Goal: Information Seeking & Learning: Find specific fact

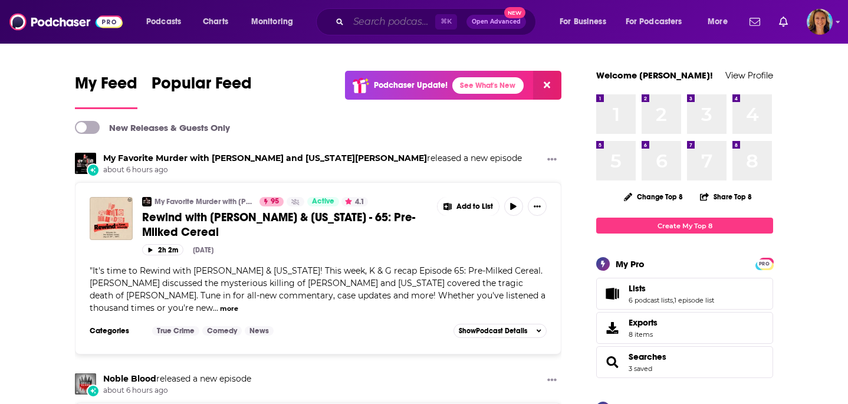
click at [407, 20] on input "Search podcasts, credits, & more..." at bounding box center [392, 21] width 87 height 19
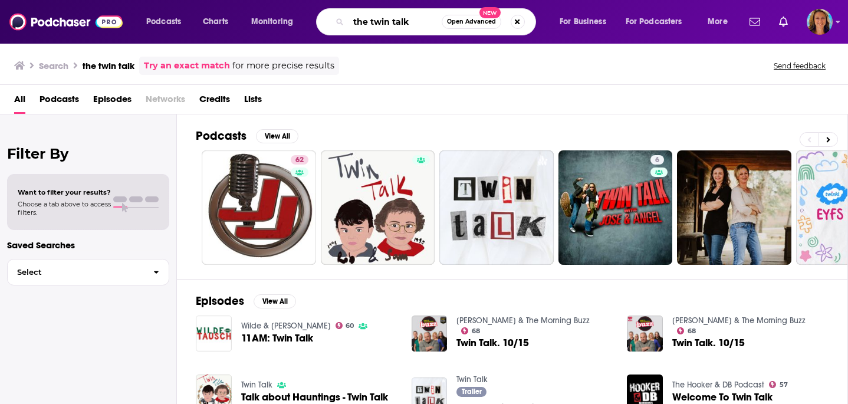
click at [372, 22] on input "the twin talk" at bounding box center [395, 21] width 93 height 19
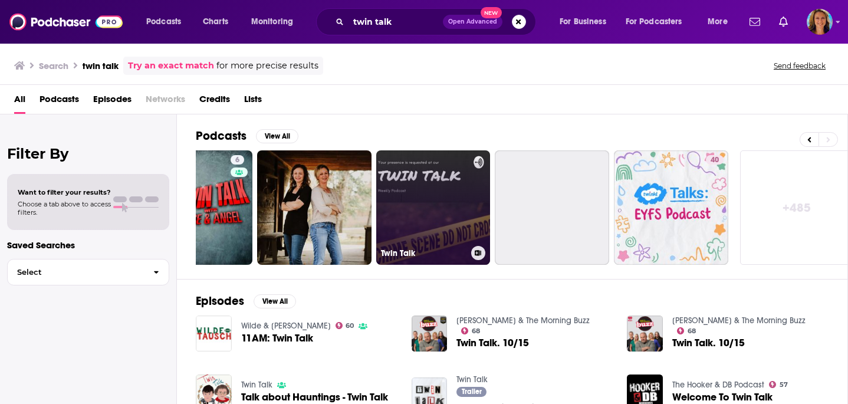
scroll to position [0, 431]
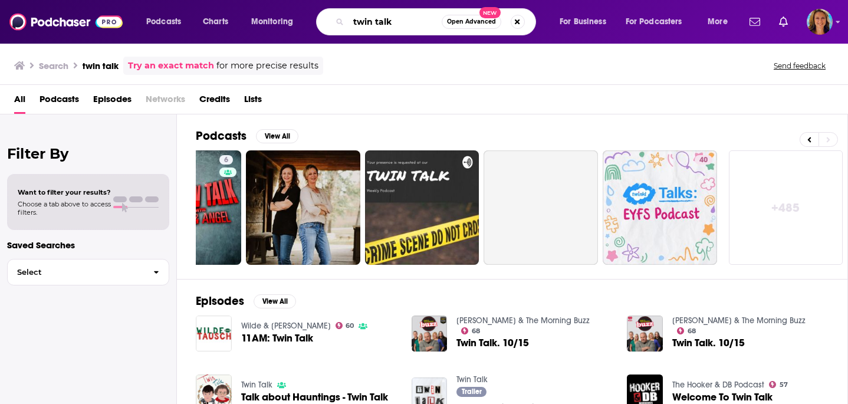
click at [416, 28] on input "twin talk" at bounding box center [395, 21] width 93 height 19
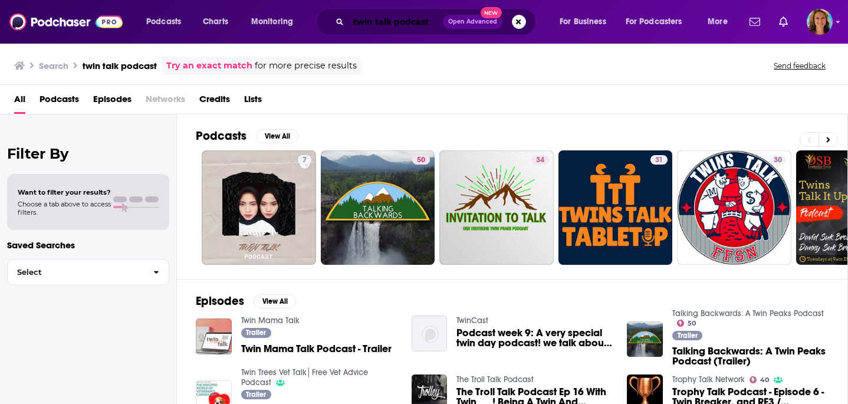
click at [430, 28] on input "twin talk podcast" at bounding box center [396, 21] width 94 height 19
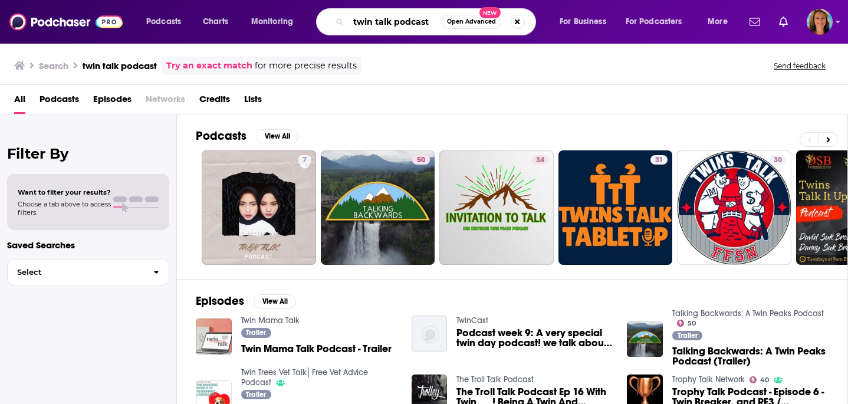
drag, startPoint x: 430, startPoint y: 28, endPoint x: 355, endPoint y: 24, distance: 75.0
click at [355, 24] on input "twin talk podcast" at bounding box center [395, 21] width 93 height 19
type input "[PERSON_NAME]"
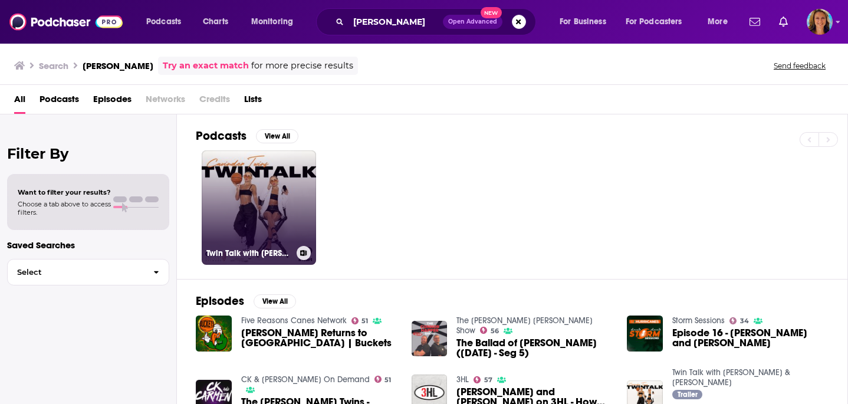
click at [267, 209] on link "Twin Talk with [PERSON_NAME] & [PERSON_NAME]" at bounding box center [259, 207] width 114 height 114
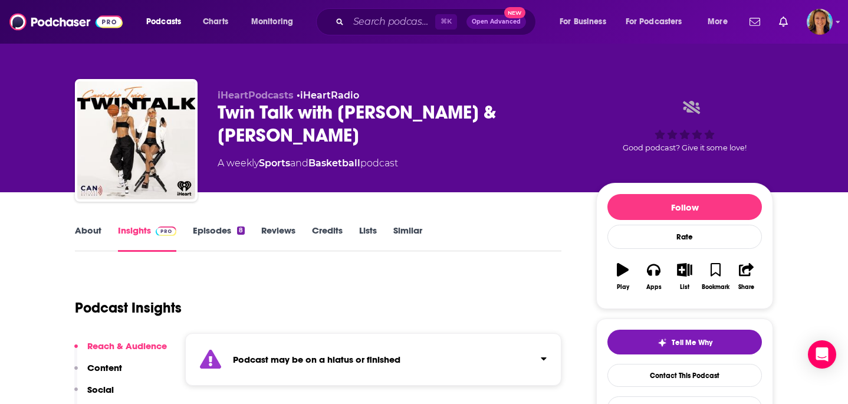
click at [128, 227] on link "Insights" at bounding box center [147, 238] width 58 height 27
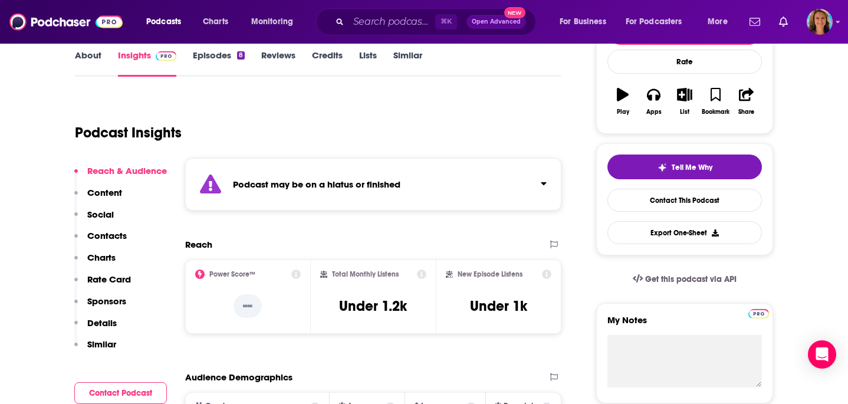
scroll to position [176, 0]
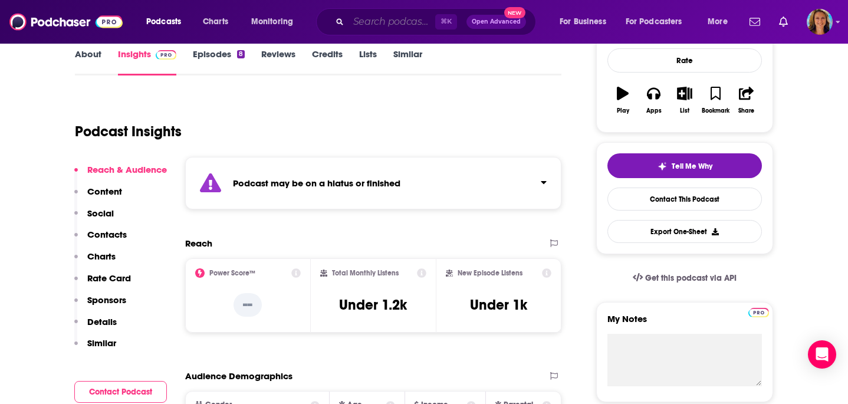
click at [389, 23] on input "Search podcasts, credits, & more..." at bounding box center [392, 21] width 87 height 19
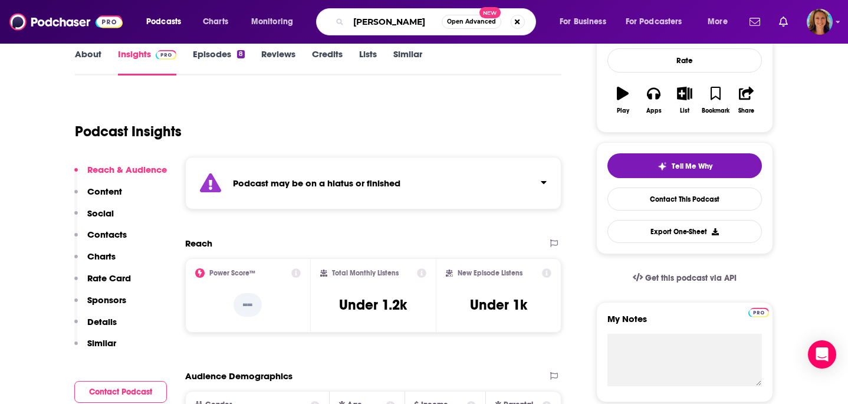
type input "[PERSON_NAME]"
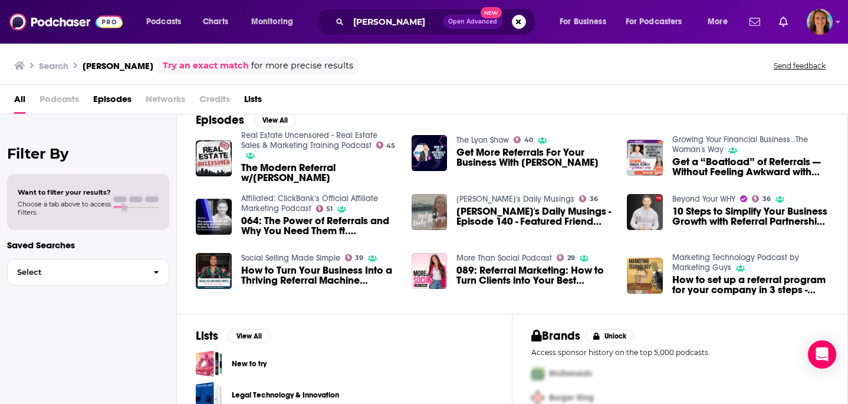
scroll to position [18, 0]
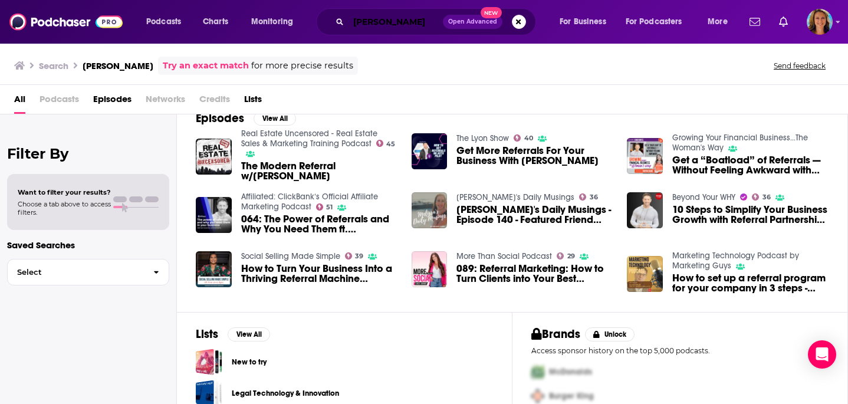
click at [426, 22] on input "[PERSON_NAME]" at bounding box center [396, 21] width 94 height 19
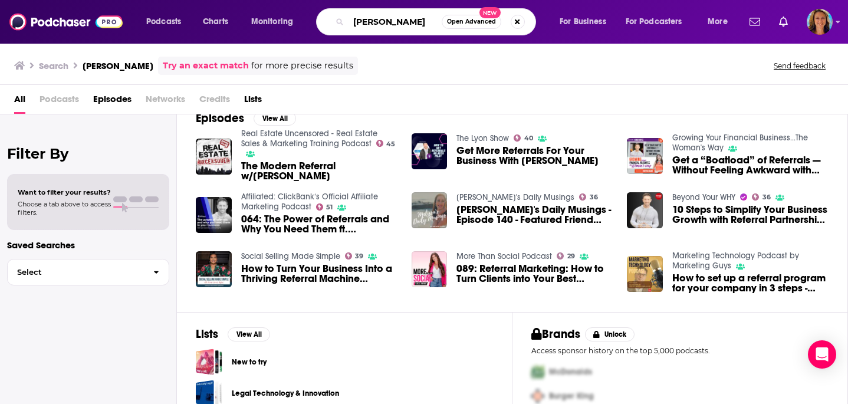
click at [426, 22] on input "[PERSON_NAME]" at bounding box center [395, 21] width 93 height 19
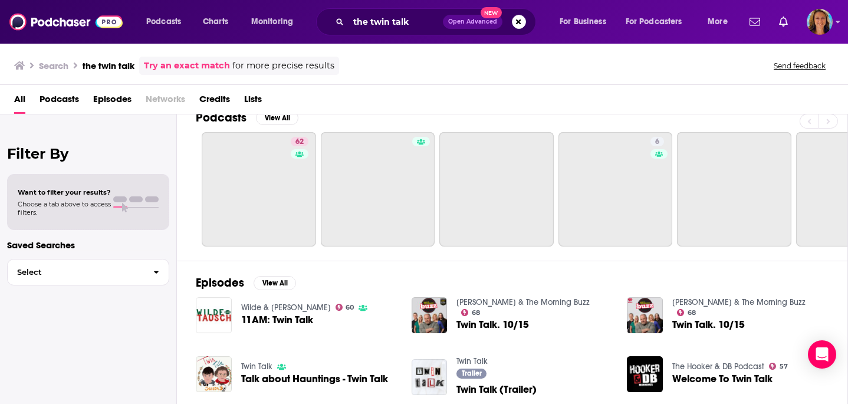
scroll to position [182, 0]
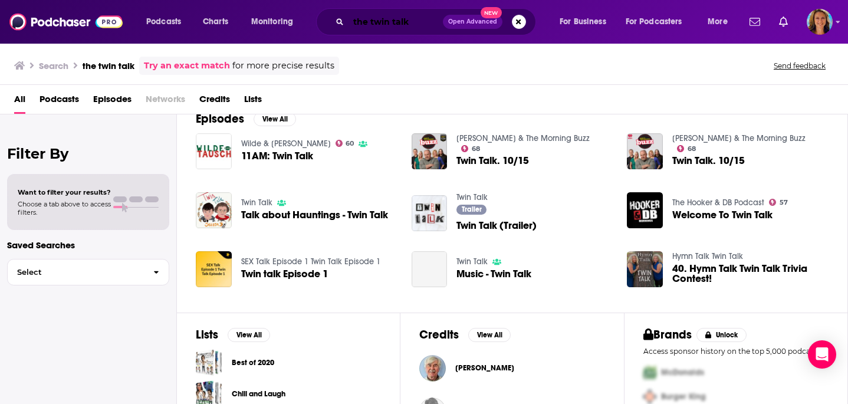
click at [419, 22] on input "the twin talk" at bounding box center [396, 21] width 94 height 19
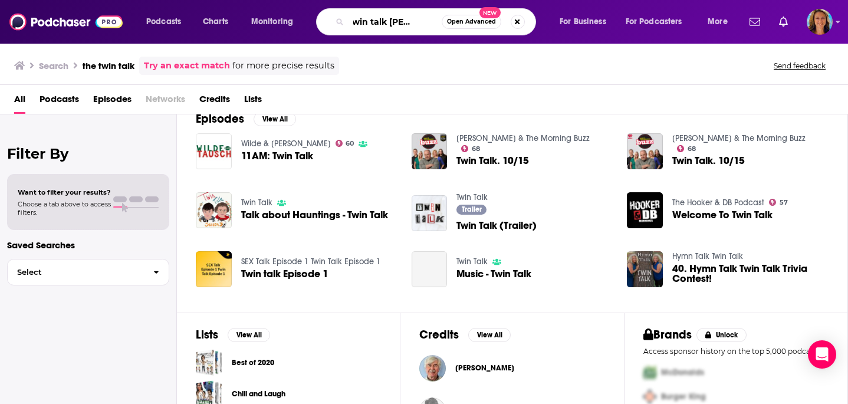
scroll to position [0, 27]
type input "the twin talk [PERSON_NAME]"
